Goal: Transaction & Acquisition: Purchase product/service

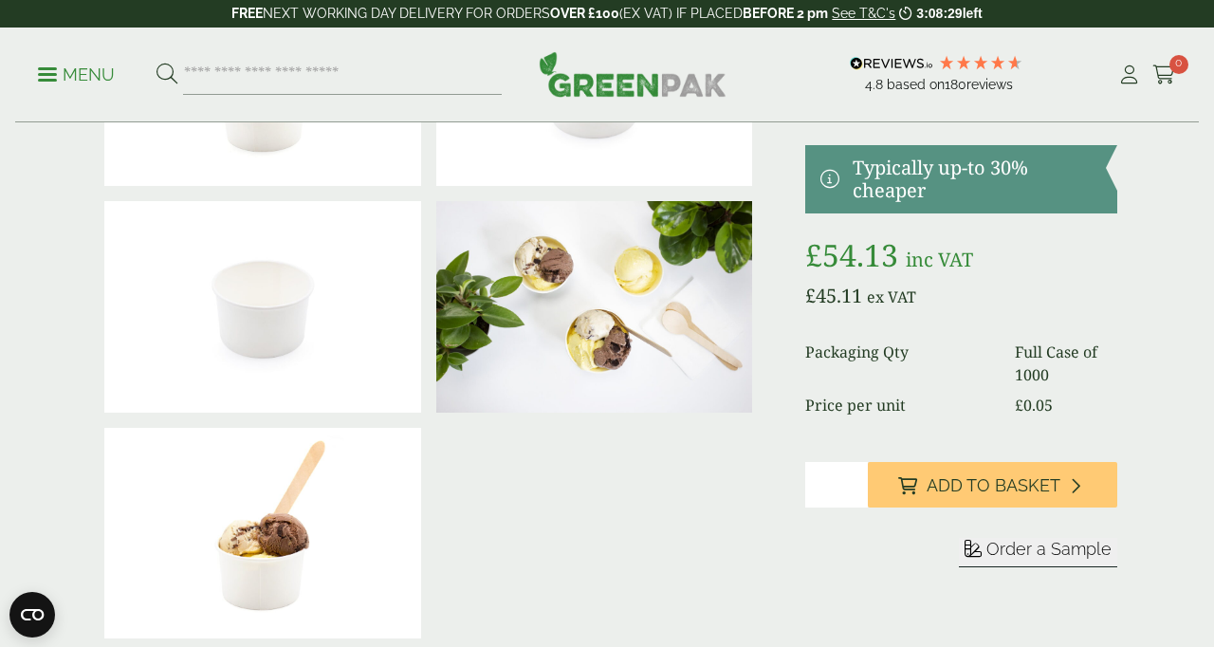
scroll to position [215, 0]
click at [1059, 563] on button "Order a Sample" at bounding box center [1038, 553] width 158 height 29
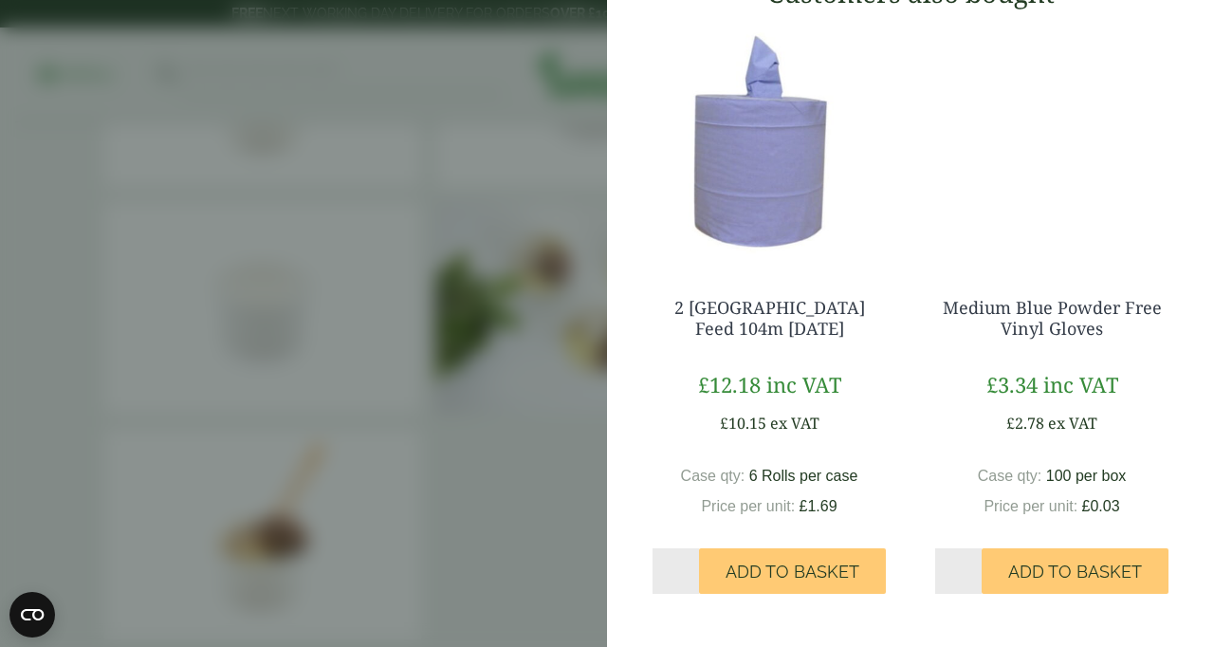
scroll to position [0, 0]
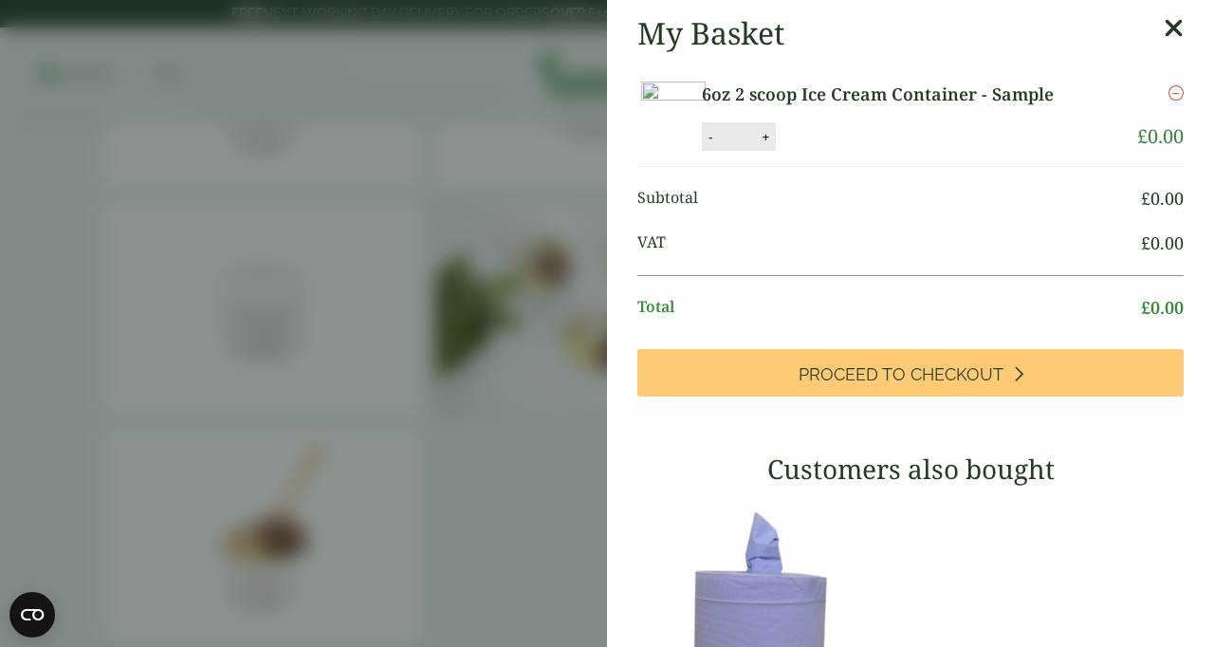
click at [917, 385] on span "Proceed to Checkout" at bounding box center [901, 374] width 205 height 21
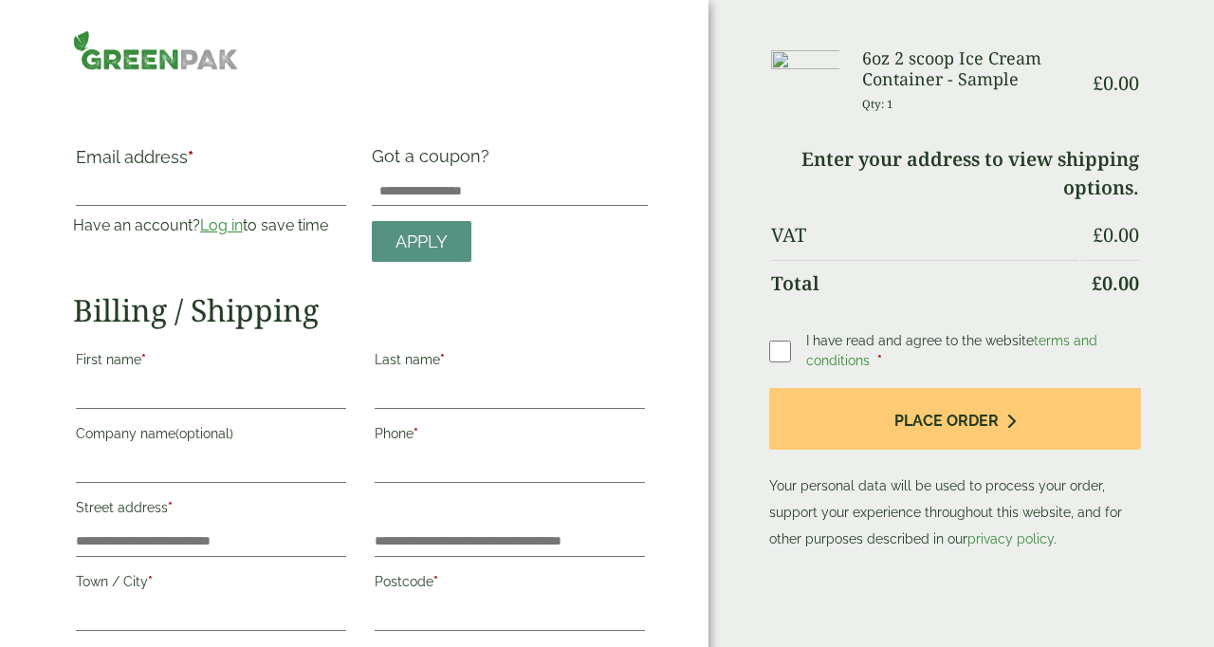
click at [1055, 345] on link "terms and conditions" at bounding box center [951, 350] width 291 height 35
